Goal: Navigation & Orientation: Understand site structure

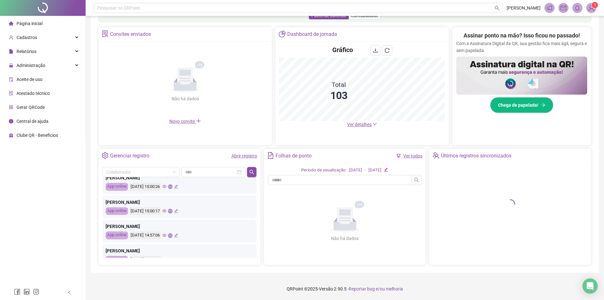
scroll to position [63, 0]
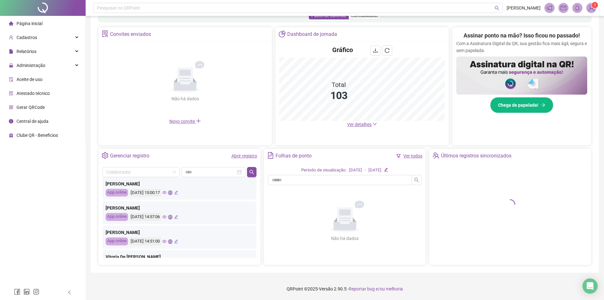
click at [166, 193] on icon "eye" at bounding box center [164, 192] width 4 height 4
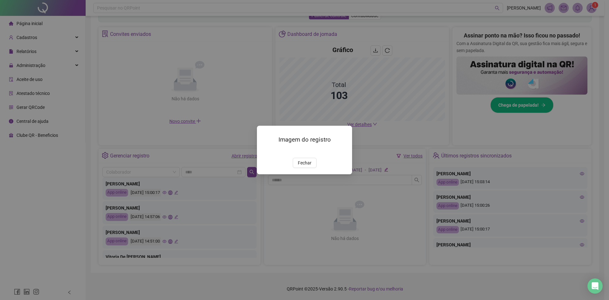
click at [418, 156] on div "Imagem do registro Fechar" at bounding box center [304, 150] width 609 height 300
click at [305, 166] on span "Fechar" at bounding box center [305, 162] width 14 height 7
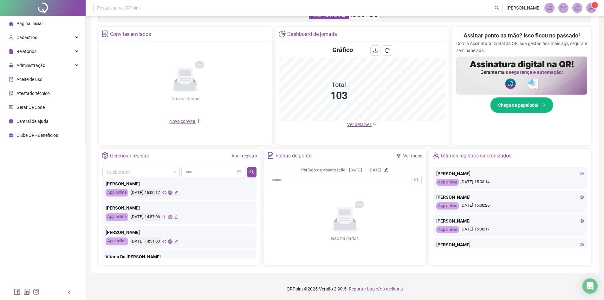
click at [166, 217] on icon "eye" at bounding box center [164, 217] width 4 height 4
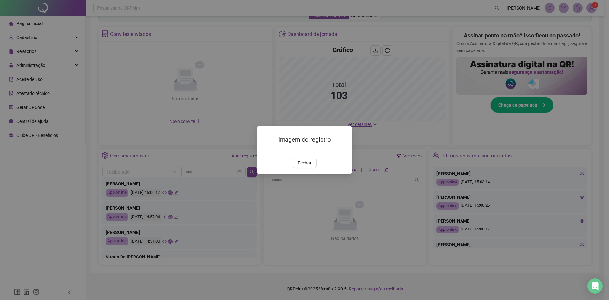
click at [393, 153] on div "Imagem do registro Fechar" at bounding box center [304, 150] width 609 height 300
click at [303, 168] on button "Fechar" at bounding box center [305, 163] width 24 height 10
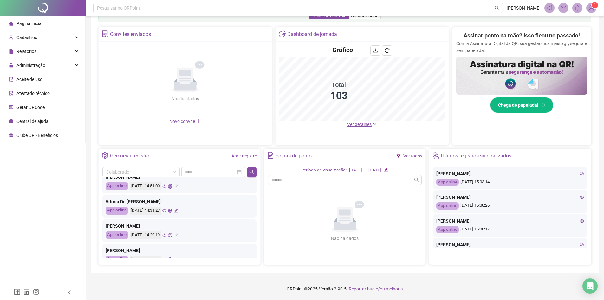
scroll to position [127, 0]
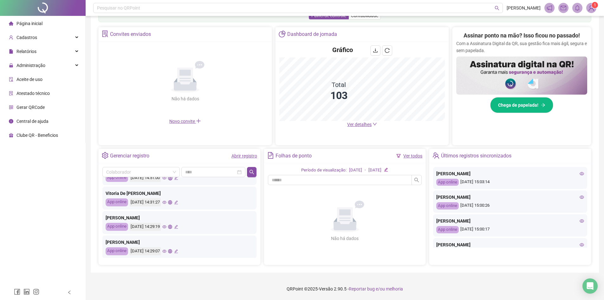
click at [166, 201] on icon "eye" at bounding box center [164, 202] width 4 height 3
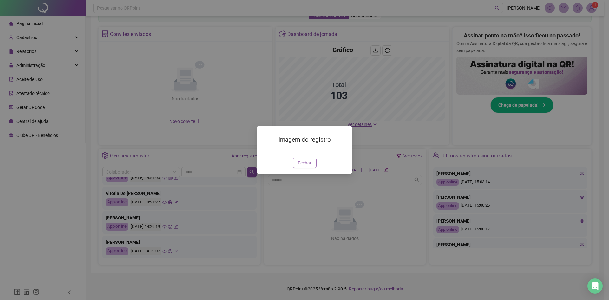
click at [305, 166] on span "Fechar" at bounding box center [305, 162] width 14 height 7
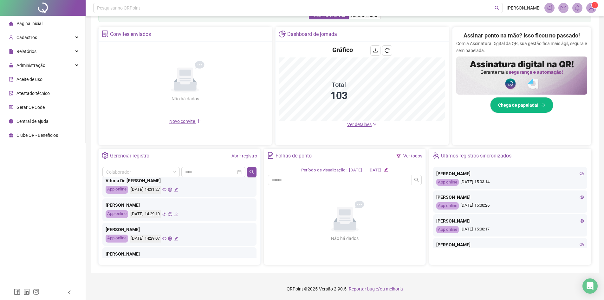
scroll to position [159, 0]
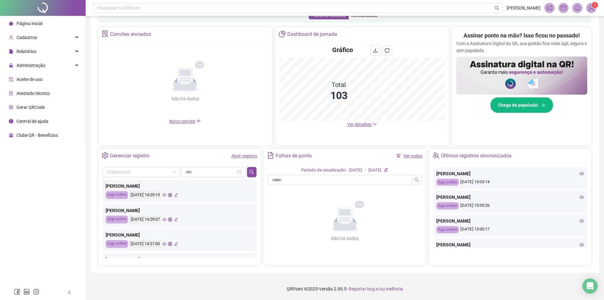
click at [166, 219] on icon "eye" at bounding box center [164, 219] width 4 height 4
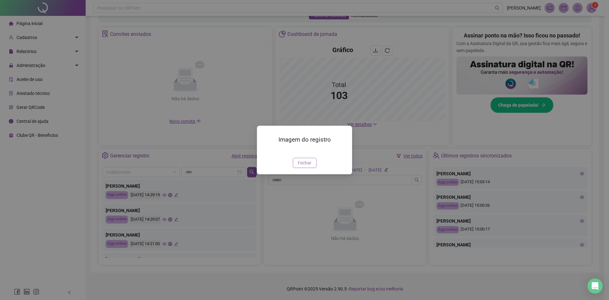
click at [309, 166] on span "Fechar" at bounding box center [305, 162] width 14 height 7
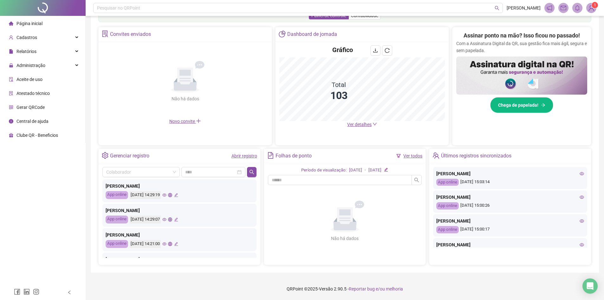
click at [166, 243] on icon "eye" at bounding box center [164, 244] width 4 height 4
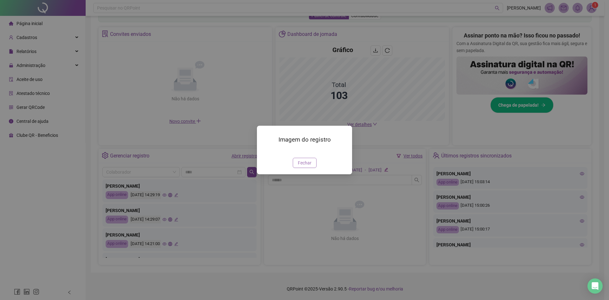
click at [310, 166] on span "Fechar" at bounding box center [305, 162] width 14 height 7
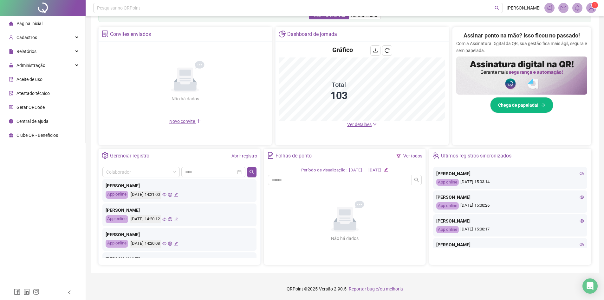
scroll to position [222, 0]
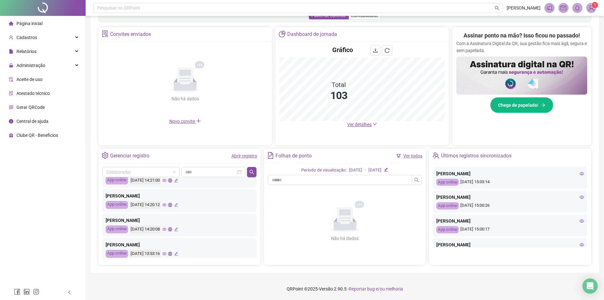
click at [166, 204] on icon "eye" at bounding box center [164, 204] width 4 height 3
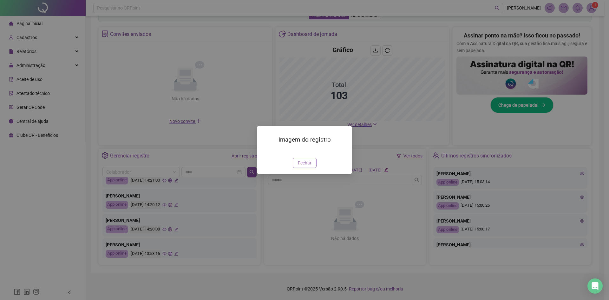
click at [306, 166] on span "Fechar" at bounding box center [305, 162] width 14 height 7
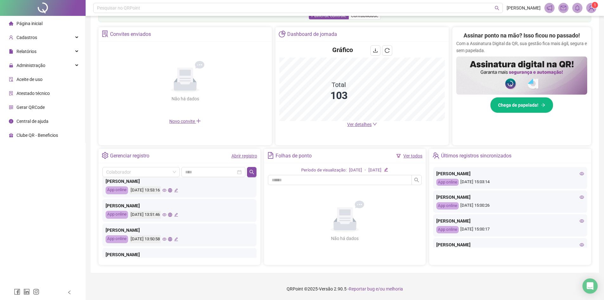
scroll to position [298, 0]
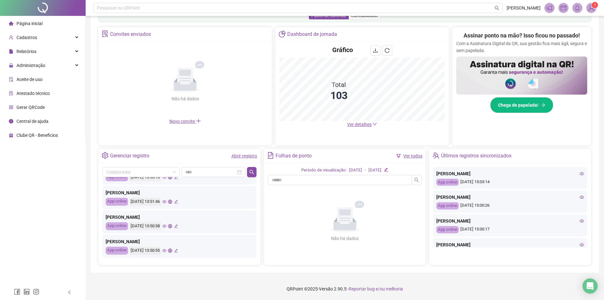
click at [166, 250] on icon "eye" at bounding box center [164, 250] width 4 height 3
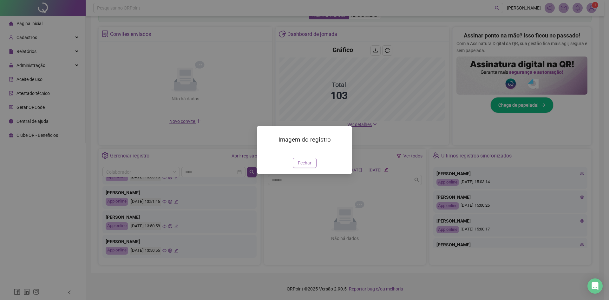
click at [305, 166] on span "Fechar" at bounding box center [305, 162] width 14 height 7
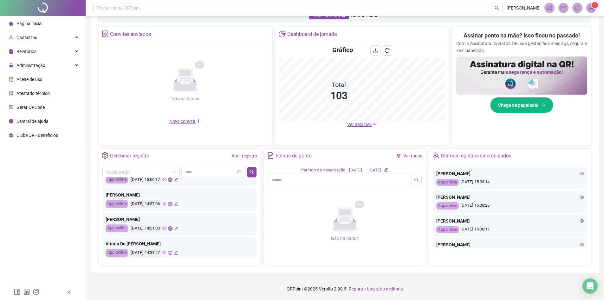
scroll to position [13, 0]
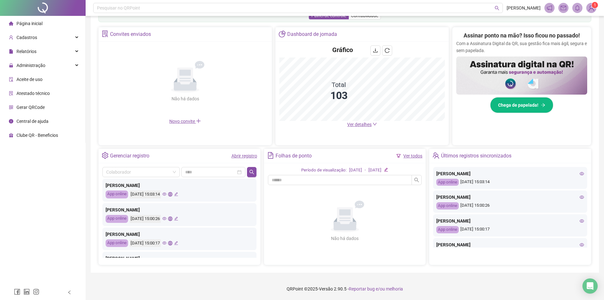
click at [166, 218] on icon "eye" at bounding box center [164, 218] width 4 height 4
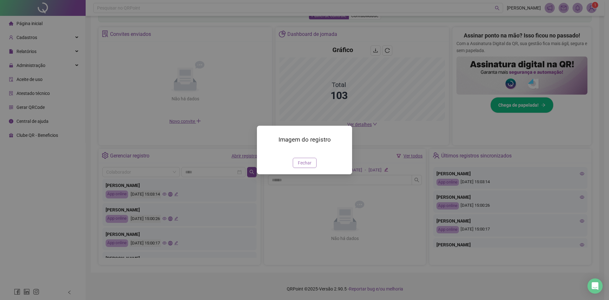
click at [305, 166] on span "Fechar" at bounding box center [305, 162] width 14 height 7
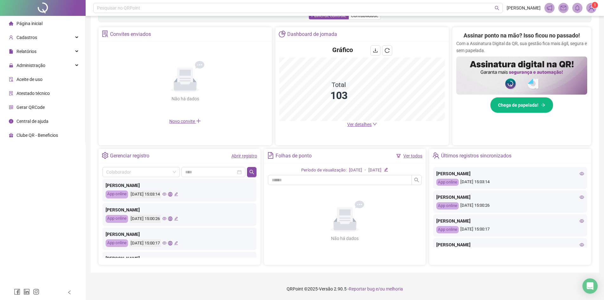
click at [166, 193] on icon "eye" at bounding box center [164, 193] width 4 height 3
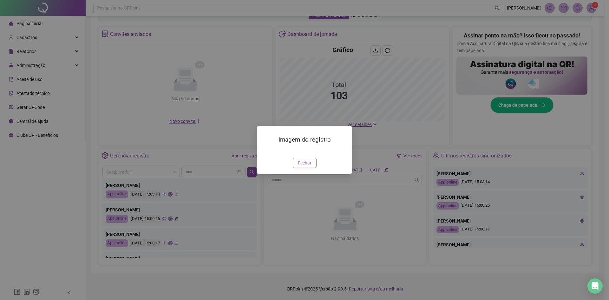
click at [306, 166] on span "Fechar" at bounding box center [305, 162] width 14 height 7
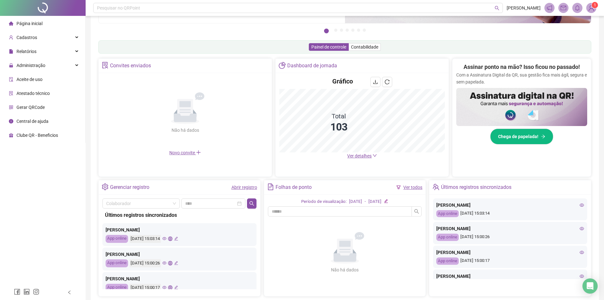
scroll to position [81, 0]
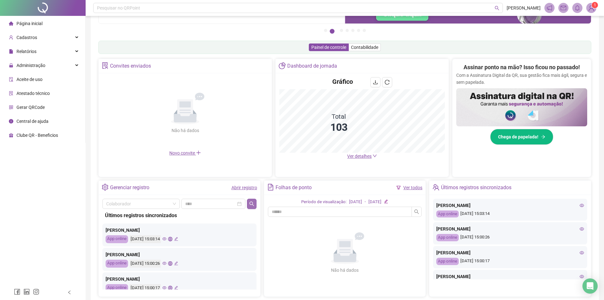
click at [251, 205] on icon "search" at bounding box center [251, 203] width 5 height 5
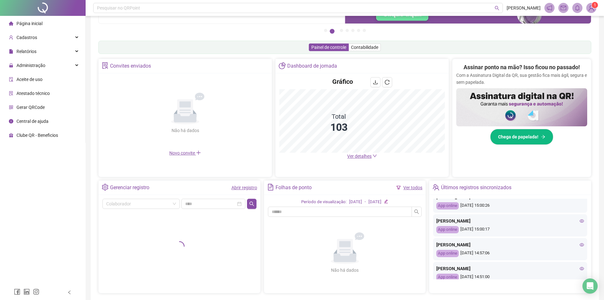
scroll to position [63, 0]
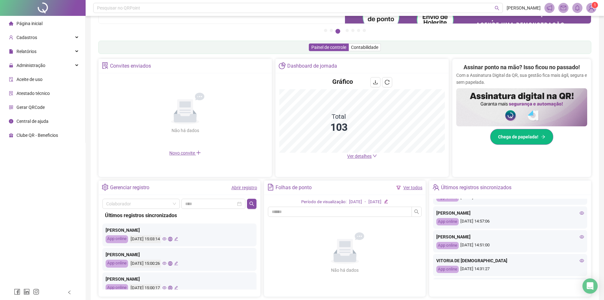
click at [531, 135] on span "Chega de papelada!" at bounding box center [518, 136] width 40 height 7
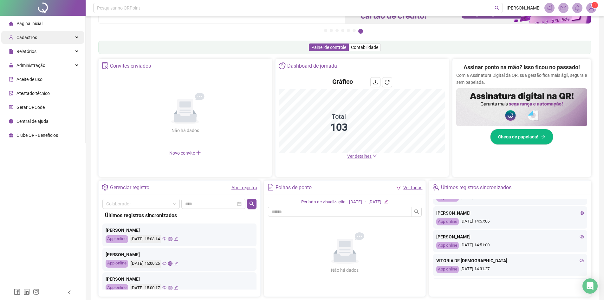
click at [21, 36] on span "Cadastros" at bounding box center [26, 37] width 21 height 5
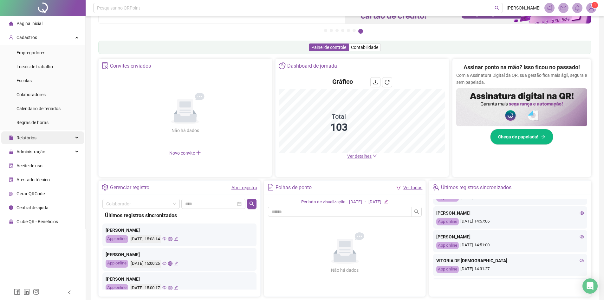
click at [49, 142] on div "Relatórios" at bounding box center [42, 137] width 83 height 13
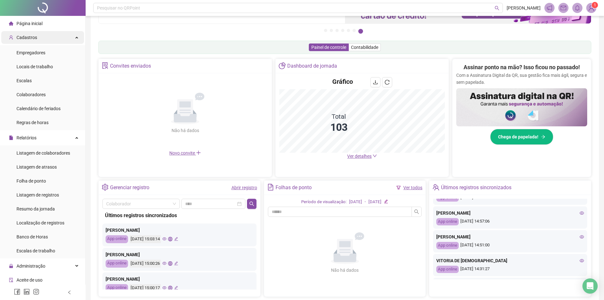
click at [53, 33] on div "Cadastros" at bounding box center [42, 37] width 83 height 13
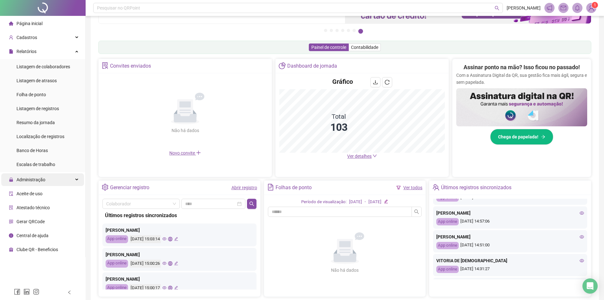
click at [37, 178] on span "Administração" at bounding box center [30, 179] width 29 height 5
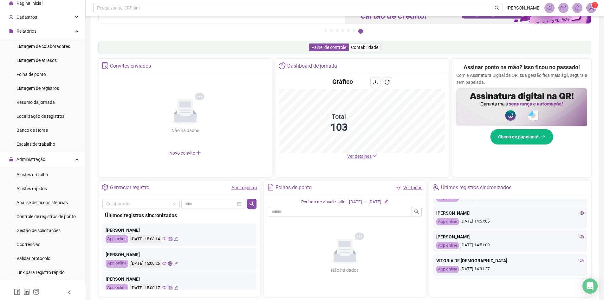
scroll to position [32, 0]
